Goal: Transaction & Acquisition: Purchase product/service

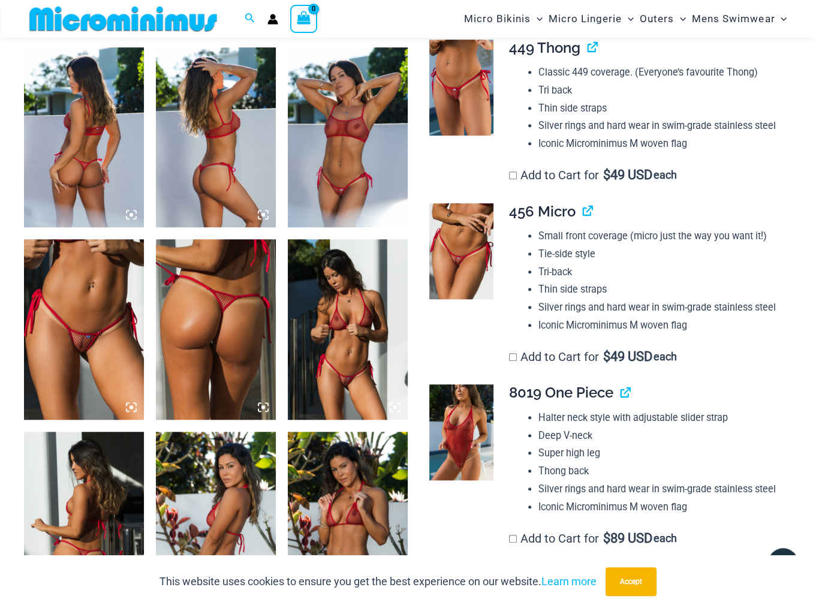
scroll to position [350, 0]
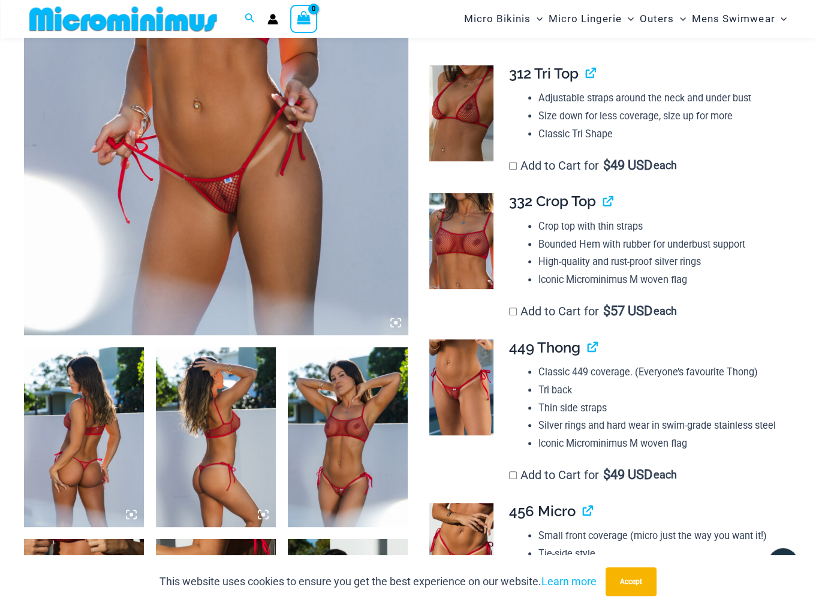
click at [229, 209] on img at bounding box center [216, 47] width 384 height 576
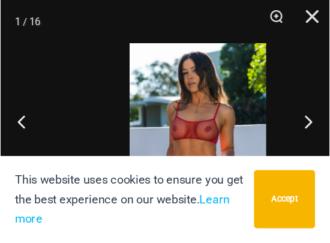
scroll to position [275, 0]
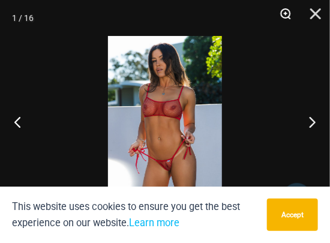
click at [288, 12] on button "Zoom" at bounding box center [281, 18] width 30 height 36
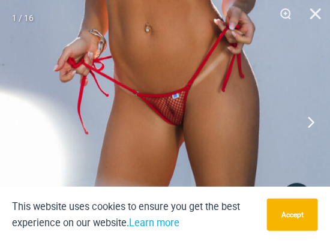
click at [312, 122] on button "Next" at bounding box center [307, 122] width 45 height 60
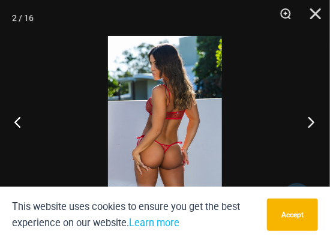
click at [312, 122] on button "Next" at bounding box center [307, 122] width 45 height 60
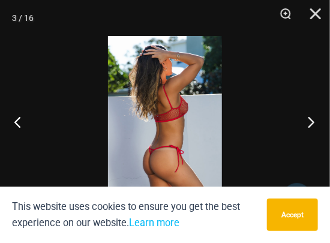
click at [312, 122] on button "Next" at bounding box center [307, 122] width 45 height 60
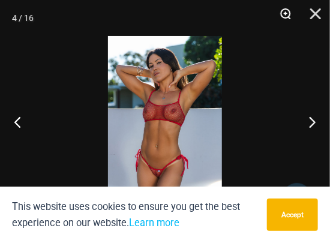
click at [289, 13] on button "Zoom" at bounding box center [281, 18] width 30 height 36
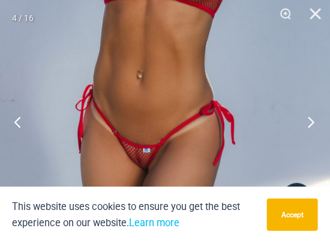
click at [311, 121] on button "Next" at bounding box center [307, 122] width 45 height 60
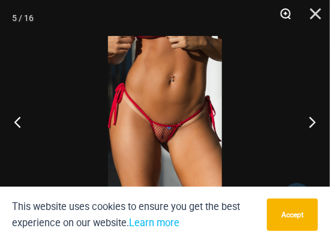
click at [288, 14] on button "Zoom" at bounding box center [281, 18] width 30 height 36
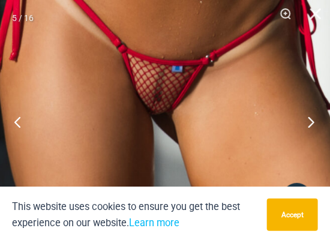
click at [312, 120] on button "Next" at bounding box center [307, 122] width 45 height 60
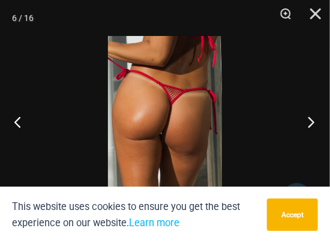
click at [312, 120] on button "Next" at bounding box center [307, 122] width 45 height 60
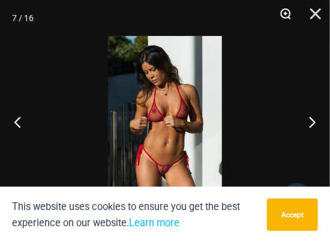
click at [286, 13] on button "Zoom" at bounding box center [281, 18] width 30 height 36
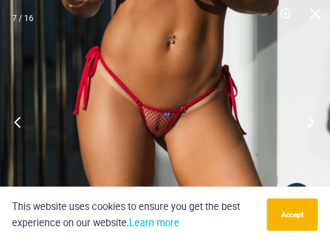
click at [312, 120] on button "Next" at bounding box center [307, 122] width 45 height 60
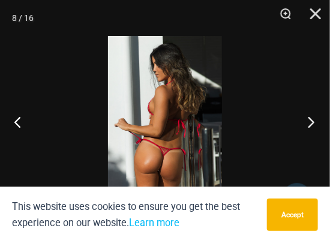
click at [311, 119] on button "Next" at bounding box center [307, 122] width 45 height 60
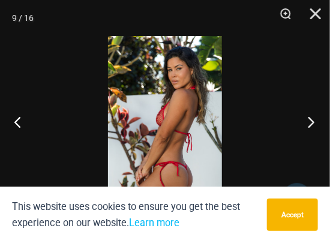
click at [311, 119] on button "Next" at bounding box center [307, 122] width 45 height 60
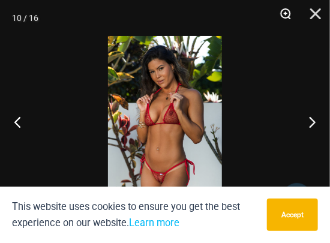
click at [283, 13] on button "Zoom" at bounding box center [281, 18] width 30 height 36
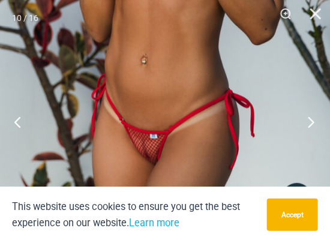
click at [311, 120] on button "Next" at bounding box center [307, 122] width 45 height 60
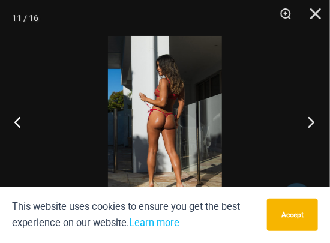
click at [311, 120] on button "Next" at bounding box center [307, 122] width 45 height 60
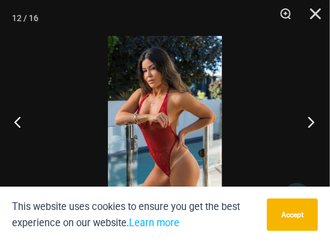
click at [311, 120] on button "Next" at bounding box center [307, 122] width 45 height 60
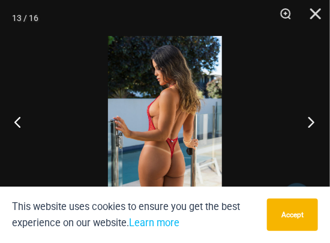
click at [311, 120] on button "Next" at bounding box center [307, 122] width 45 height 60
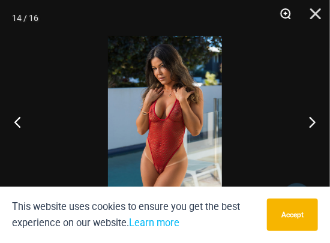
click at [285, 16] on button "Zoom" at bounding box center [281, 18] width 30 height 36
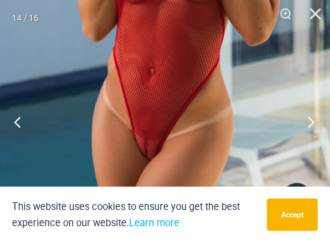
click at [311, 121] on button "Next" at bounding box center [307, 122] width 45 height 60
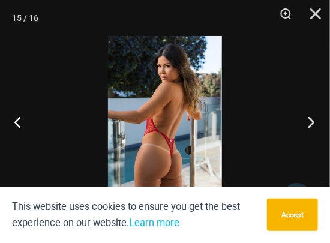
click at [311, 121] on button "Next" at bounding box center [307, 122] width 45 height 60
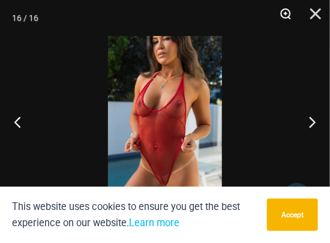
click at [285, 13] on button "Zoom" at bounding box center [281, 18] width 30 height 36
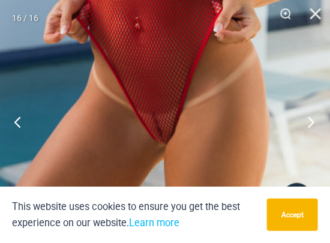
click at [310, 120] on button "Next" at bounding box center [307, 122] width 45 height 60
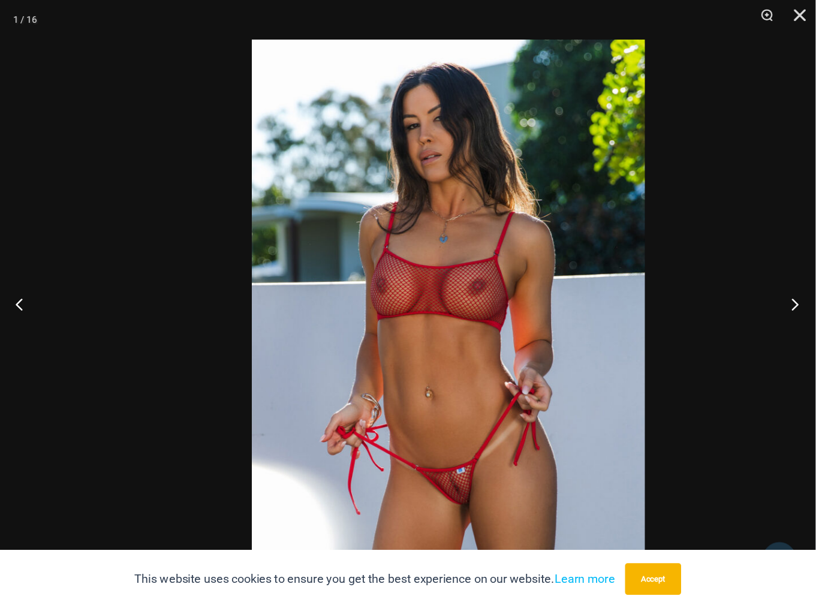
scroll to position [218, 0]
